Goal: Task Accomplishment & Management: Manage account settings

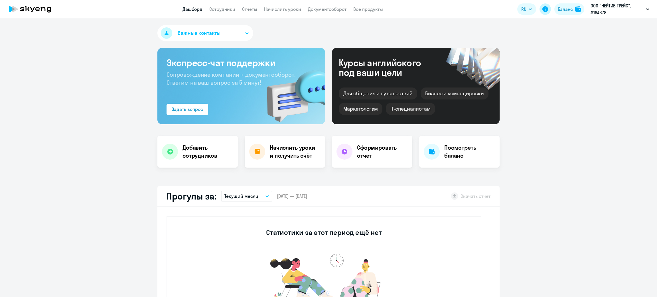
select select "30"
click at [562, 17] on app-header "Дашборд Сотрудники Отчеты Начислить уроки Документооборот Все продукты Дашборд …" at bounding box center [328, 9] width 657 height 18
click at [565, 9] on div "Баланс" at bounding box center [565, 9] width 15 height 7
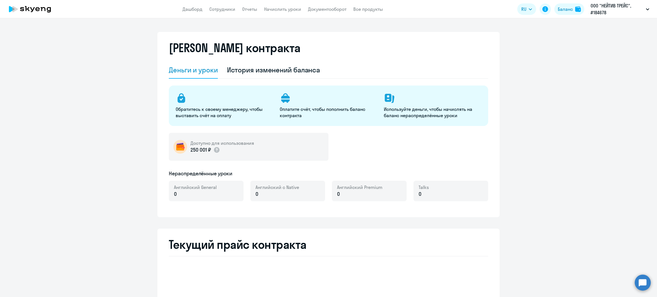
select select "english_adult_not_native_speaker"
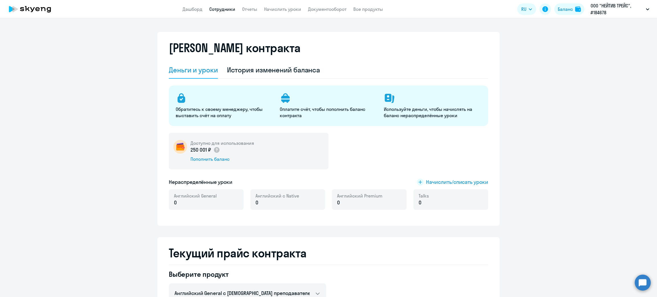
click at [219, 9] on link "Сотрудники" at bounding box center [222, 9] width 26 height 6
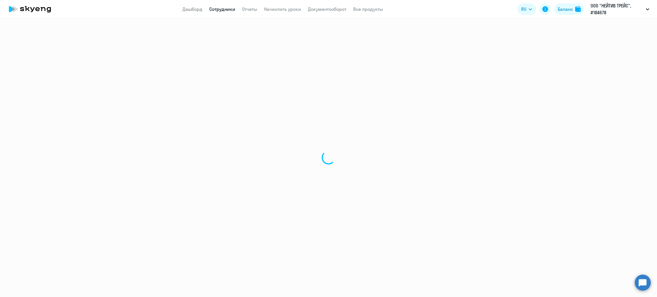
select select "30"
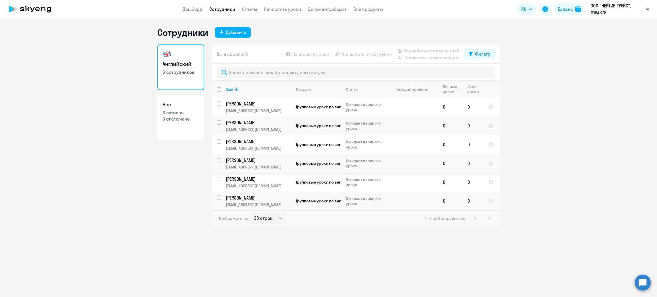
click at [272, 165] on p "d.rudenko@crpt.ru" at bounding box center [258, 166] width 65 height 5
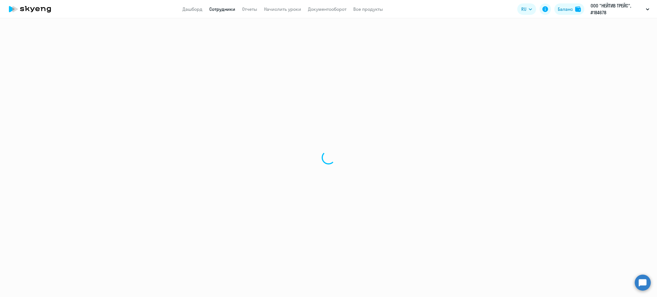
select select "english"
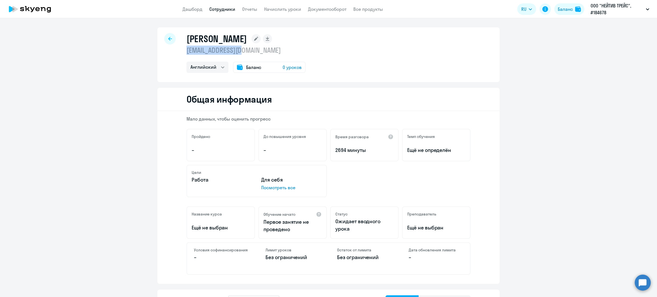
drag, startPoint x: 237, startPoint y: 51, endPoint x: 179, endPoint y: 48, distance: 58.0
click at [179, 48] on div "Руденко Дарья d.rudenko@crpt.ru Английский Остальные Баланс 0 уроков" at bounding box center [328, 54] width 342 height 55
copy p "d.rudenko@crpt.ru"
drag, startPoint x: 585, startPoint y: 27, endPoint x: 625, endPoint y: 28, distance: 40.2
click at [625, 28] on li "ООО "НЕЙТИВ ТРЕЙС", #184678" at bounding box center [617, 26] width 69 height 14
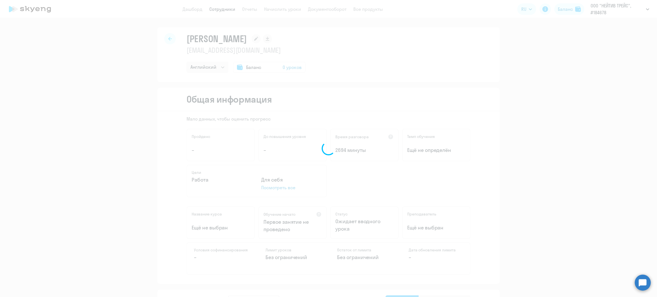
copy span "ООО "НЕЙТИВ ТРЕЙС"
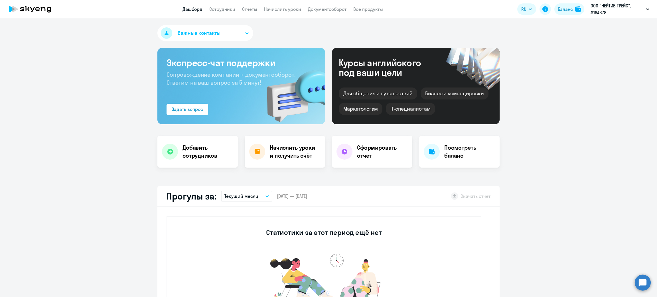
select select "30"
click at [221, 10] on link "Сотрудники" at bounding box center [222, 9] width 26 height 6
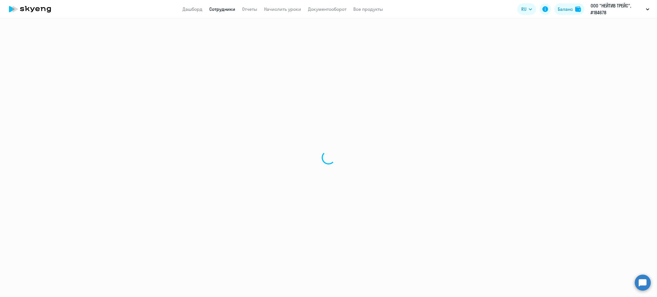
select select "30"
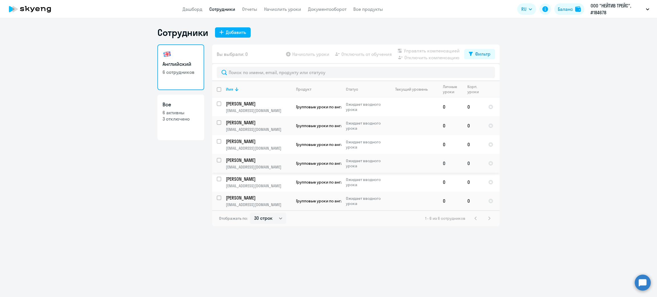
click at [276, 168] on p "d.rudenko@crpt.ru" at bounding box center [258, 166] width 65 height 5
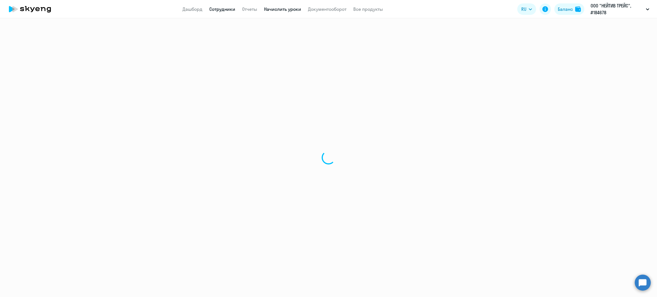
select select "english"
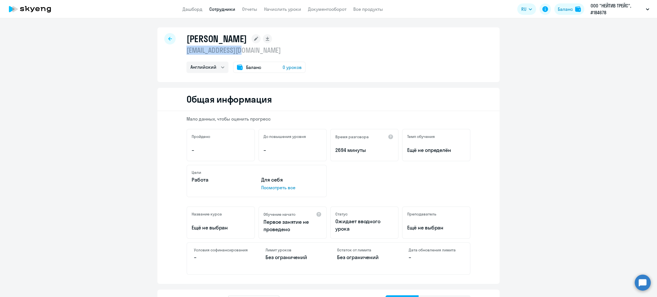
drag, startPoint x: 249, startPoint y: 53, endPoint x: 184, endPoint y: 54, distance: 64.7
click at [186, 54] on p "d.rudenko@crpt.ru" at bounding box center [245, 50] width 119 height 9
copy p "d.rudenko@crpt.ru"
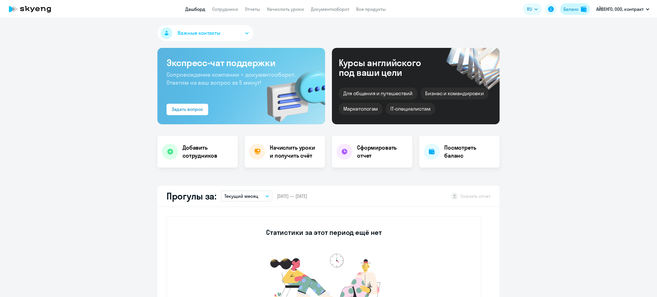
click at [571, 4] on button "Баланс" at bounding box center [575, 8] width 30 height 11
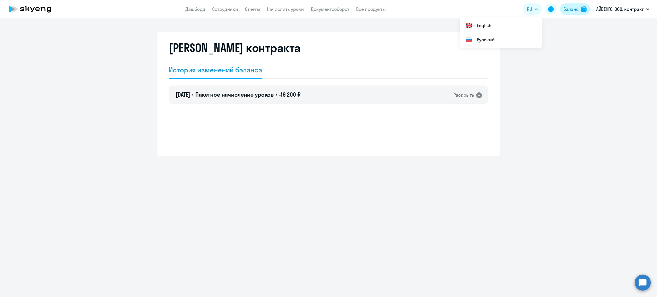
click at [566, 9] on div "Баланс" at bounding box center [570, 9] width 15 height 7
click at [341, 17] on app-header "Дашборд Сотрудники Отчеты Начислить уроки Документооборот Все продукты Дашборд …" at bounding box center [328, 9] width 657 height 18
click at [338, 11] on link "Документооборот" at bounding box center [330, 9] width 38 height 6
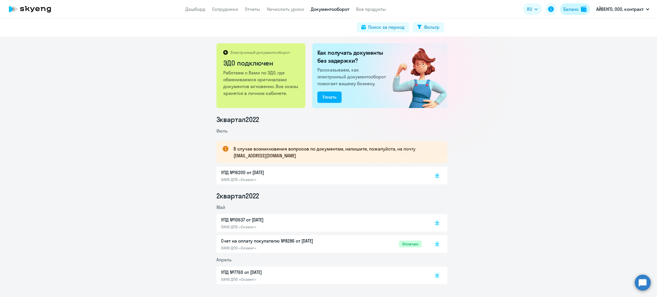
click at [566, 10] on div "Баланс" at bounding box center [570, 9] width 15 height 7
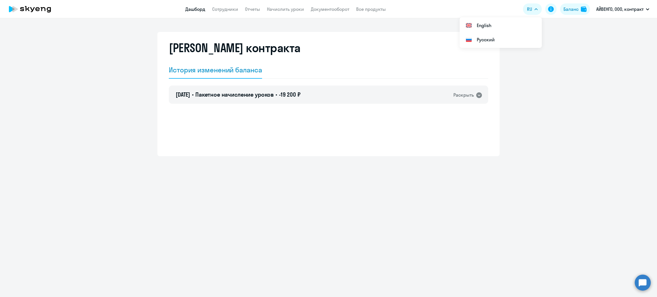
click at [190, 9] on link "Дашборд" at bounding box center [195, 9] width 20 height 6
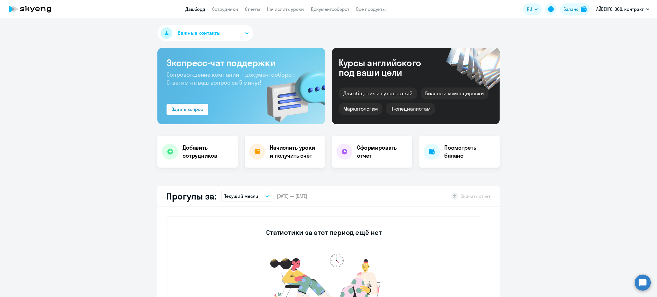
select select "30"
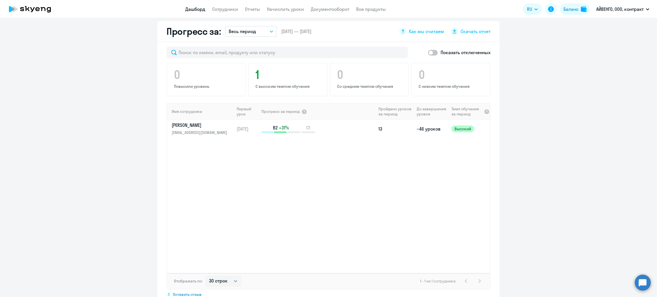
scroll to position [341, 0]
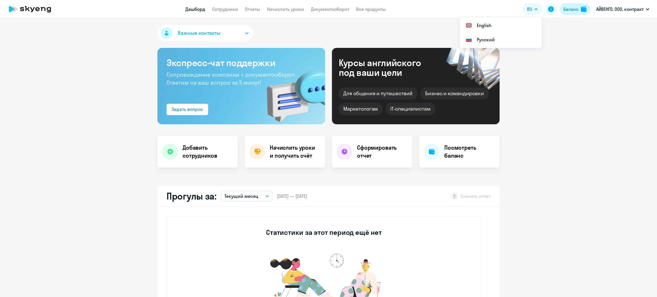
click at [578, 3] on button "Баланс" at bounding box center [575, 8] width 30 height 11
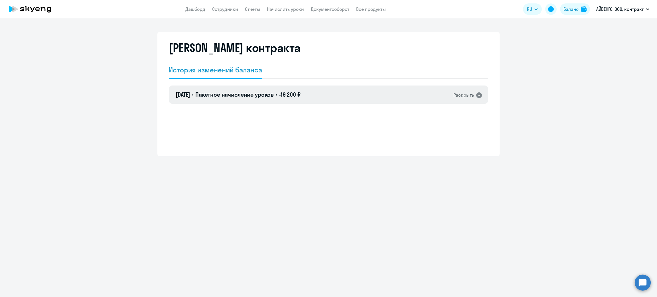
click at [357, 100] on div "17.05.2022 • Пакетное начисление уроков • -19 200 ₽ Раскрыть" at bounding box center [328, 95] width 319 height 18
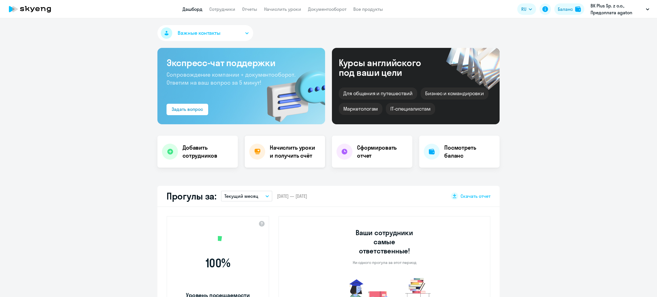
click at [293, 160] on div "Начислить уроки и получить счёт" at bounding box center [285, 152] width 80 height 32
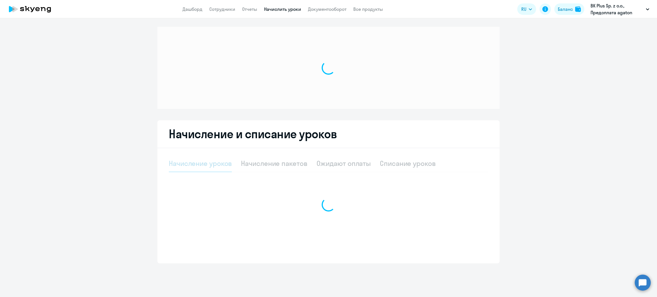
select select "10"
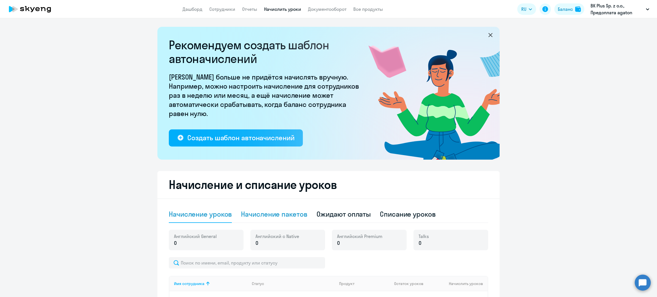
click at [272, 212] on div "Начисление пакетов" at bounding box center [274, 213] width 66 height 9
select select "10"
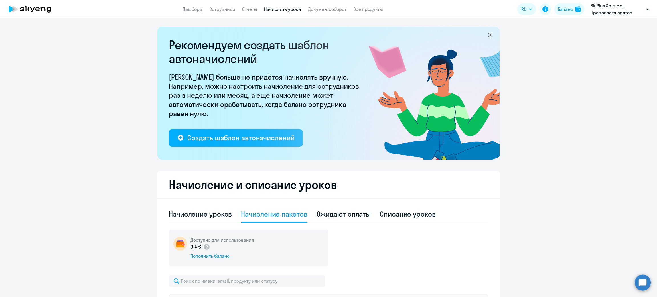
scroll to position [130, 0]
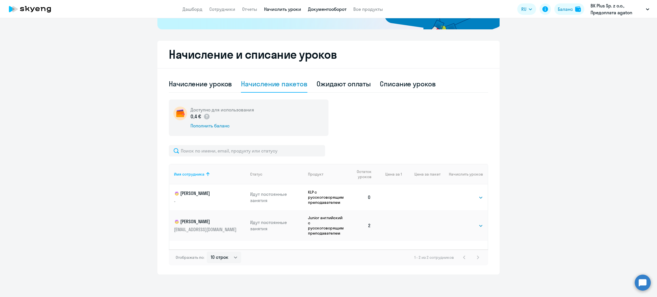
click at [327, 7] on link "Документооборот" at bounding box center [327, 9] width 38 height 6
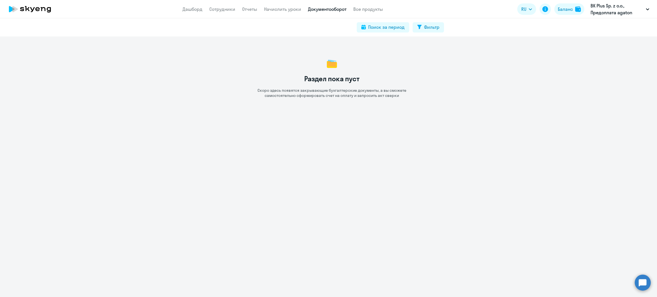
click at [182, 11] on app-header "Дашборд Сотрудники Отчеты Начислить уроки Документооборот Все продукты Дашборд …" at bounding box center [328, 9] width 657 height 18
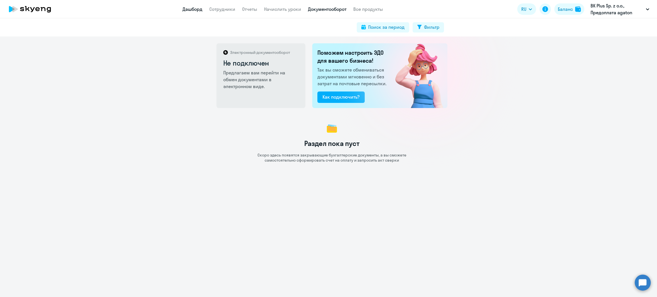
click at [190, 10] on link "Дашборд" at bounding box center [192, 9] width 20 height 6
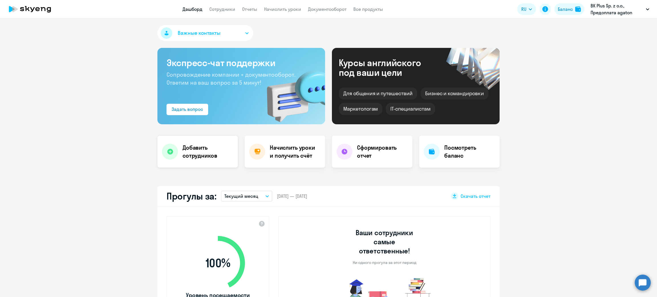
scroll to position [171, 0]
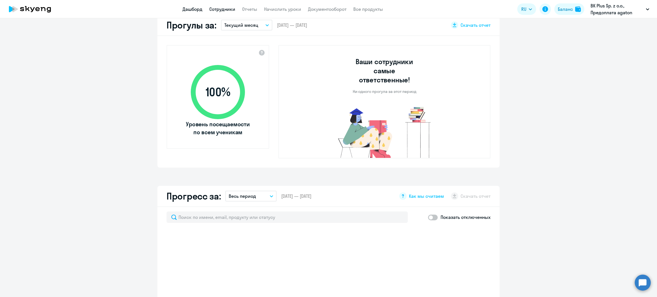
click at [228, 9] on link "Сотрудники" at bounding box center [222, 9] width 26 height 6
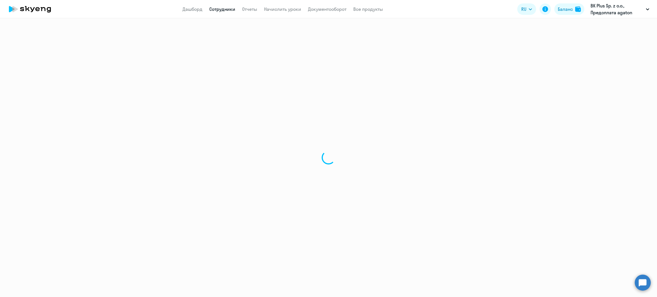
select select "30"
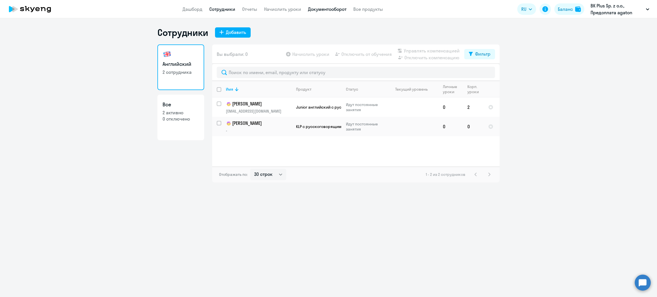
click at [328, 10] on link "Документооборот" at bounding box center [327, 9] width 38 height 6
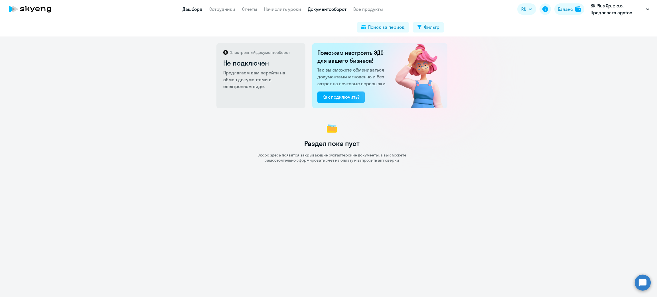
click at [190, 10] on link "Дашборд" at bounding box center [192, 9] width 20 height 6
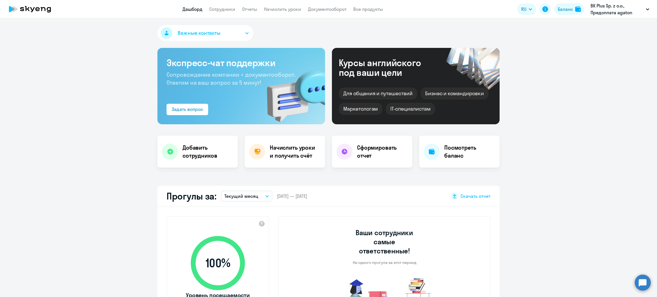
select select "30"
